Goal: Find specific page/section: Find specific page/section

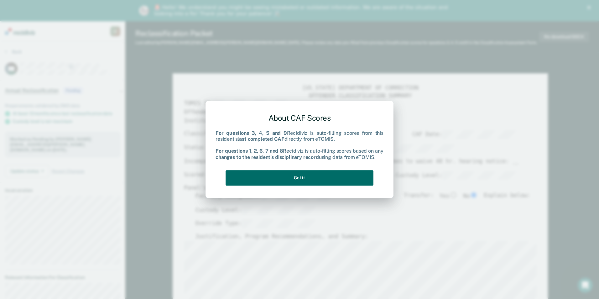
type textarea "x"
click at [312, 181] on button "Got it" at bounding box center [300, 177] width 148 height 15
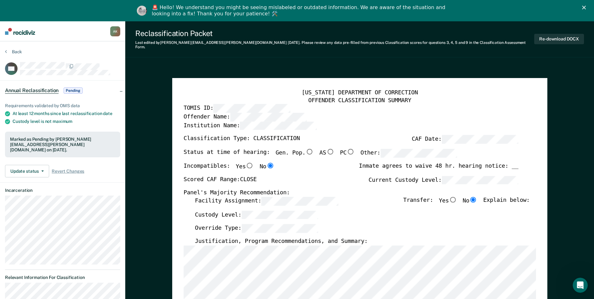
click at [21, 32] on img at bounding box center [20, 31] width 30 height 7
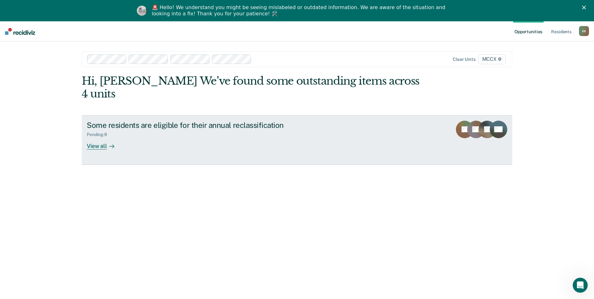
click at [101, 137] on div "View all" at bounding box center [104, 143] width 35 height 12
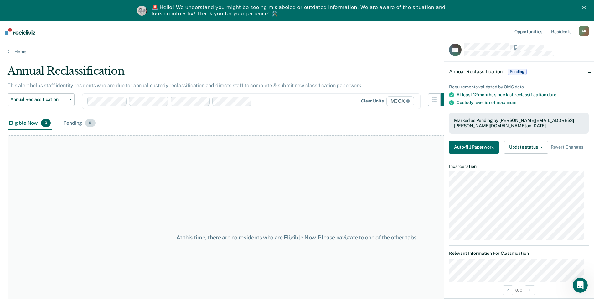
click at [74, 122] on div "Pending 9" at bounding box center [79, 124] width 34 height 14
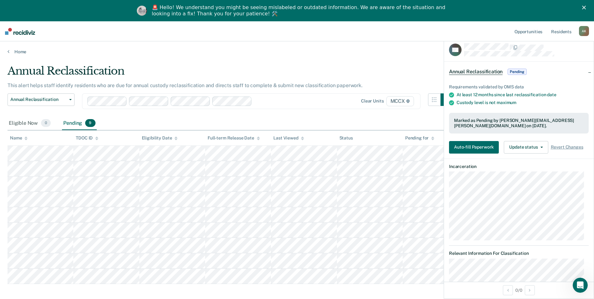
click at [26, 32] on img at bounding box center [20, 31] width 30 height 7
